Goal: Information Seeking & Learning: Check status

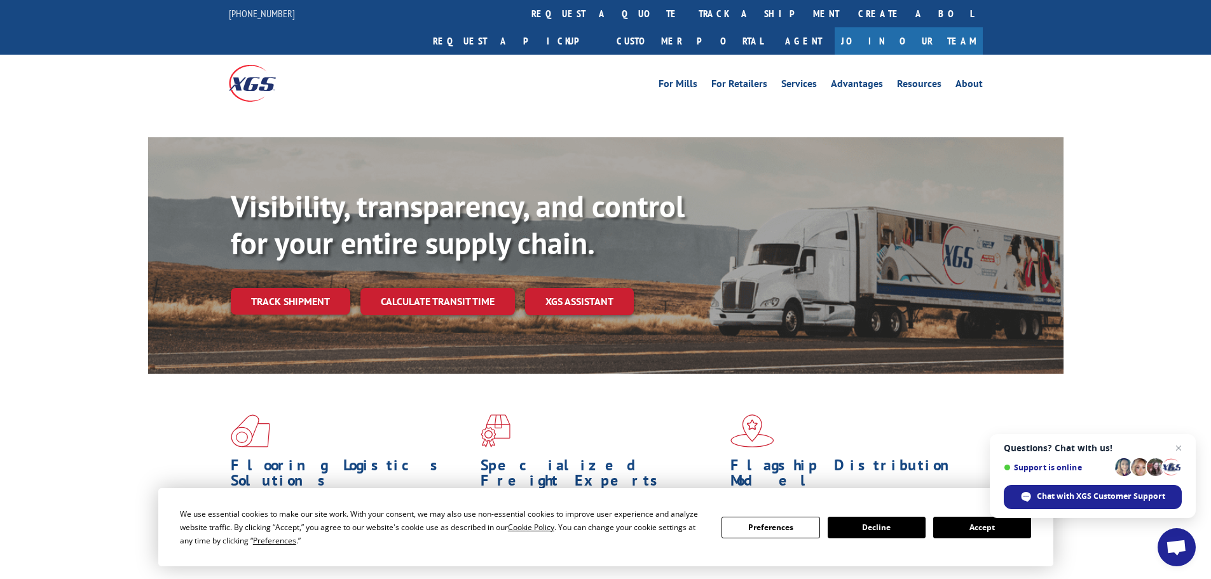
click at [1180, 448] on span "Open chat" at bounding box center [1178, 447] width 15 height 15
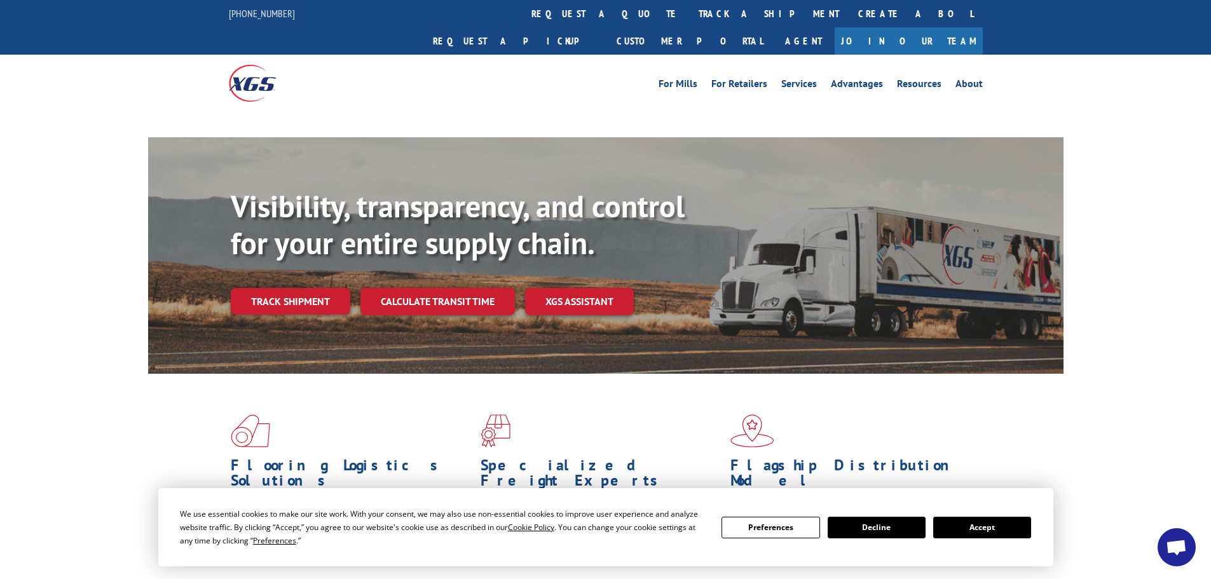
click at [983, 522] on button "Accept" at bounding box center [982, 528] width 98 height 22
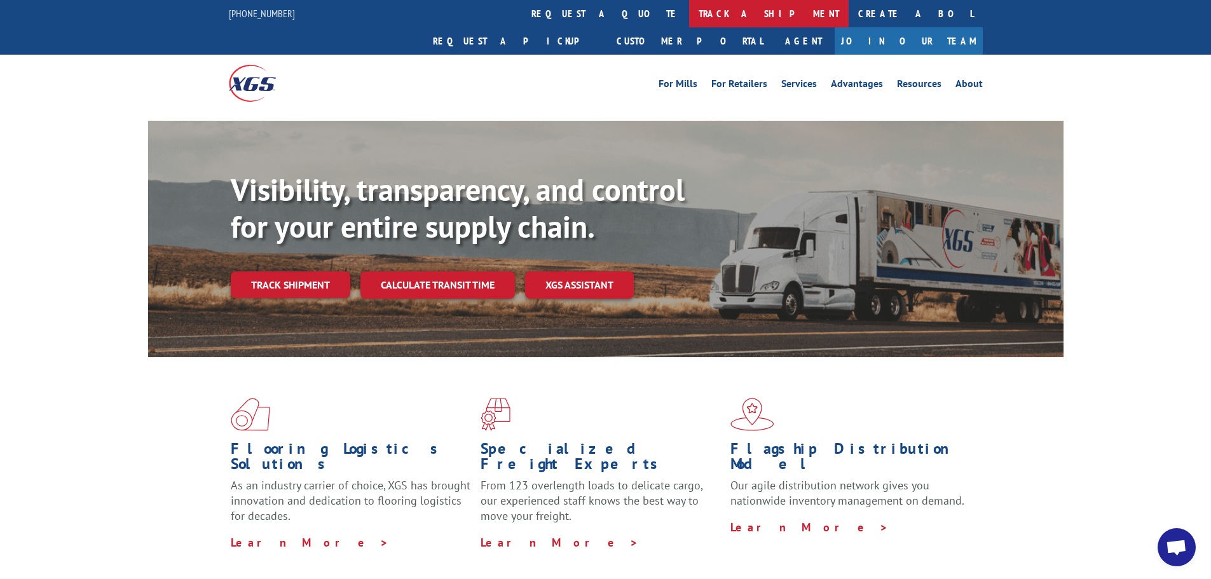
click at [689, 16] on link "track a shipment" at bounding box center [769, 13] width 160 height 27
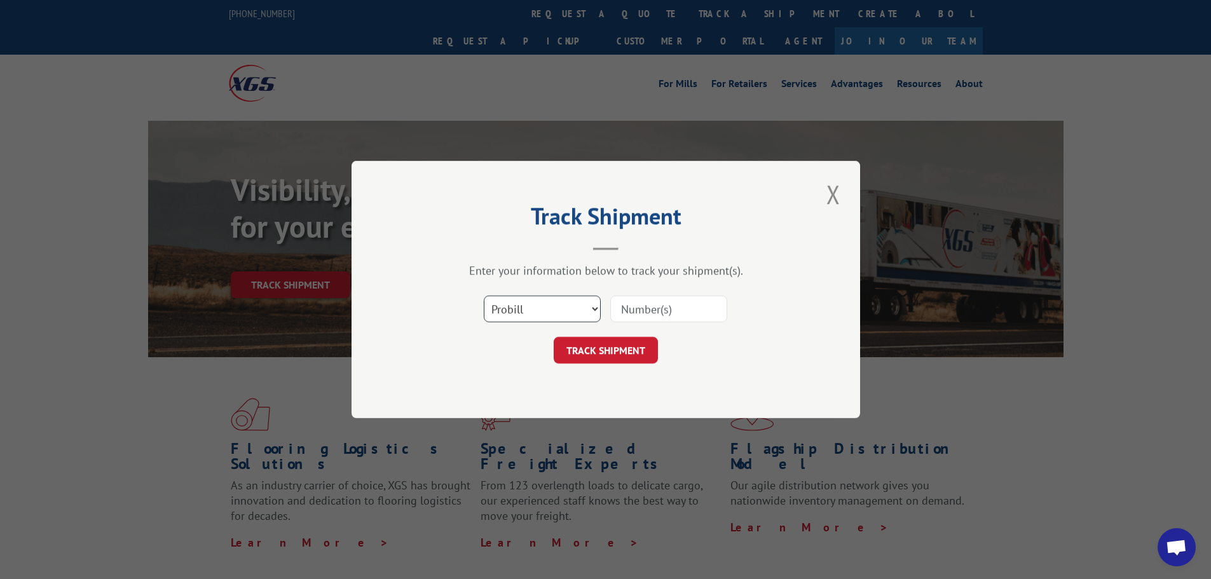
drag, startPoint x: 571, startPoint y: 303, endPoint x: 570, endPoint y: 297, distance: 6.5
click at [571, 303] on select "Select category... Probill BOL PO" at bounding box center [542, 309] width 117 height 27
select select "bol"
click at [484, 296] on select "Select category... Probill BOL PO" at bounding box center [542, 309] width 117 height 27
click at [656, 308] on input at bounding box center [668, 309] width 117 height 27
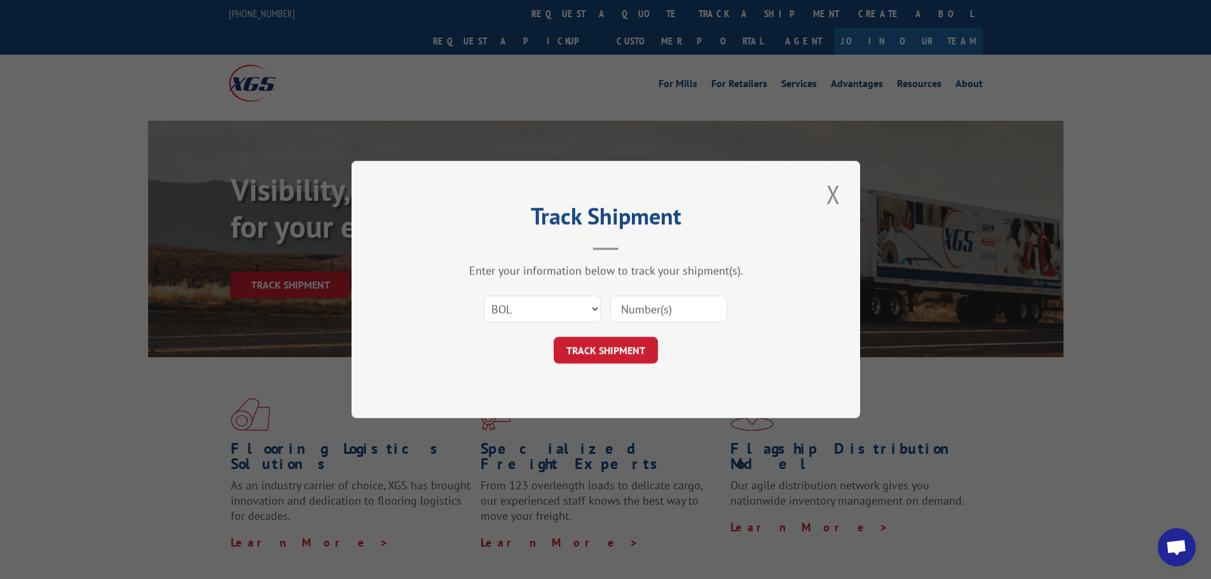
paste input "5937216"
type input "5937216"
click at [620, 369] on div "Track Shipment Enter your information below to track your shipment(s). Select c…" at bounding box center [606, 289] width 509 height 257
click at [579, 355] on button "TRACK SHIPMENT" at bounding box center [606, 350] width 104 height 27
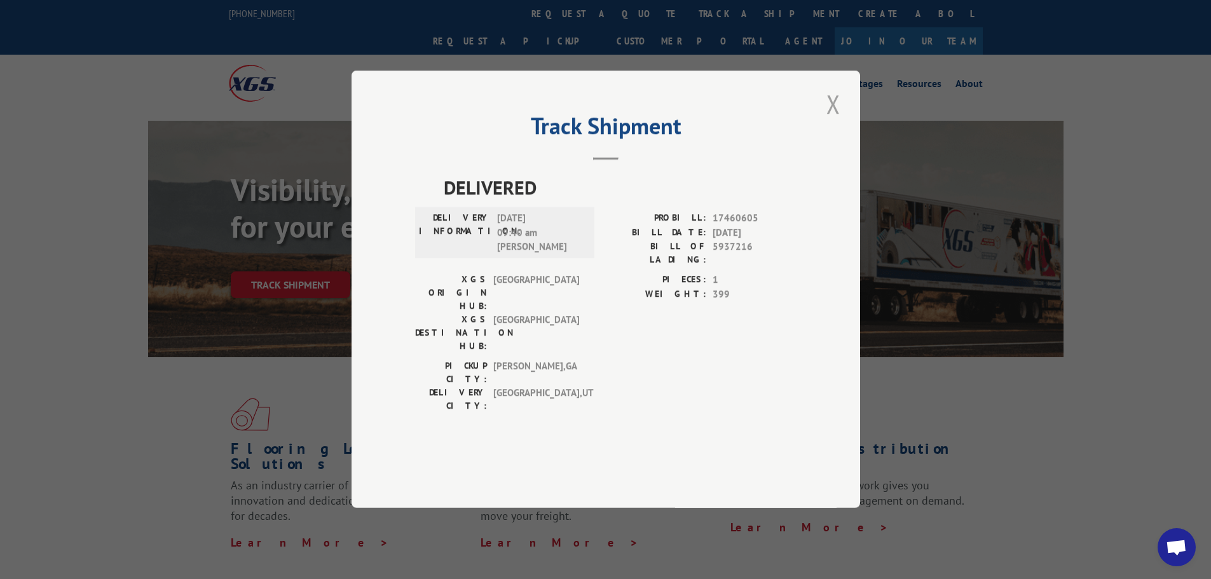
click at [833, 121] on button "Close modal" at bounding box center [834, 103] width 22 height 35
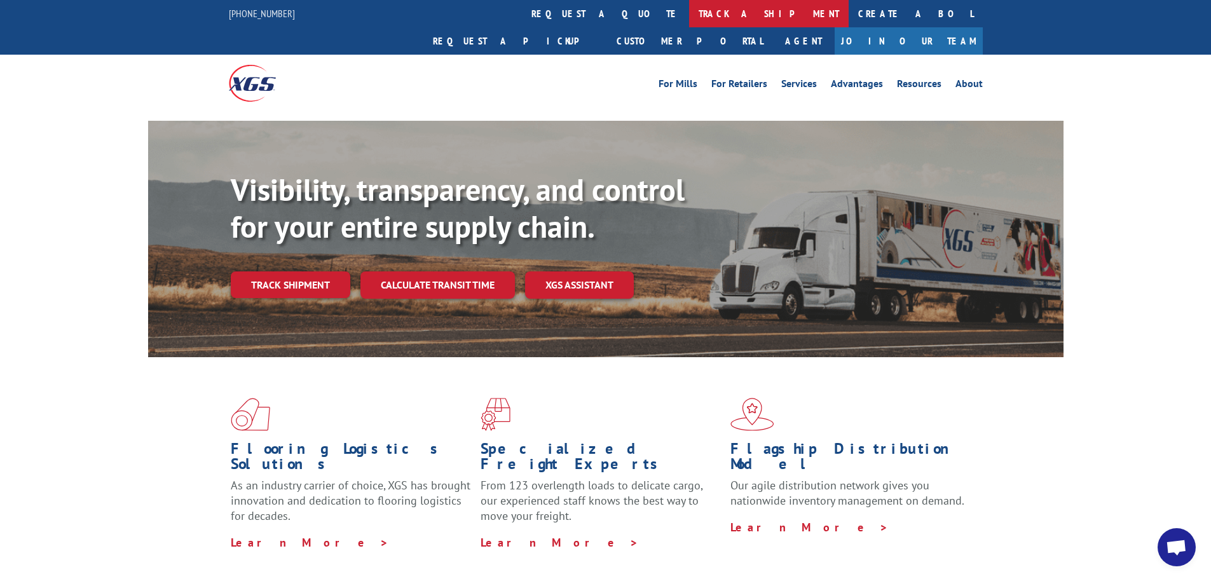
click at [689, 18] on link "track a shipment" at bounding box center [769, 13] width 160 height 27
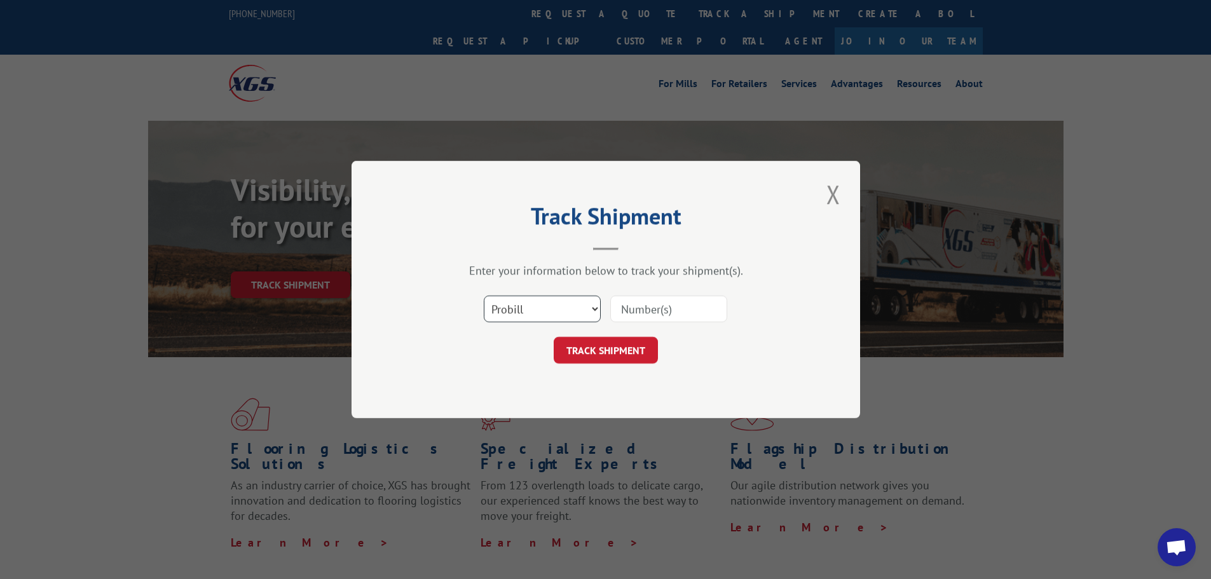
click at [538, 311] on select "Select category... Probill BOL PO" at bounding box center [542, 309] width 117 height 27
select select "bol"
click at [484, 296] on select "Select category... Probill BOL PO" at bounding box center [542, 309] width 117 height 27
click at [641, 310] on input at bounding box center [668, 309] width 117 height 27
paste input "5937216"
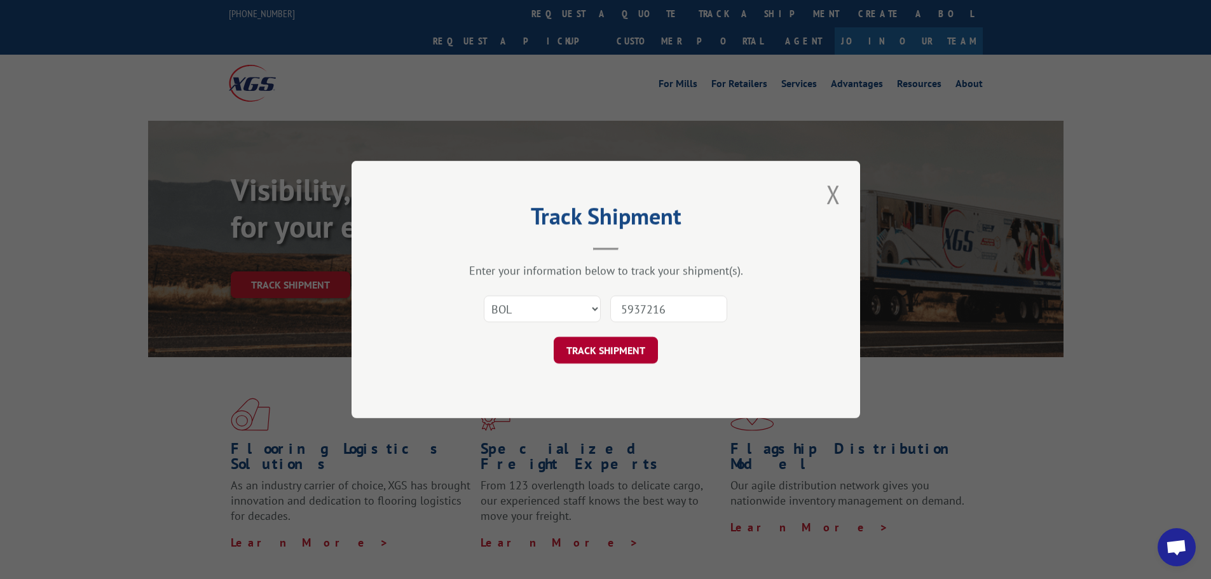
type input "5937216"
click at [622, 355] on button "TRACK SHIPMENT" at bounding box center [606, 350] width 104 height 27
